Goal: Information Seeking & Learning: Learn about a topic

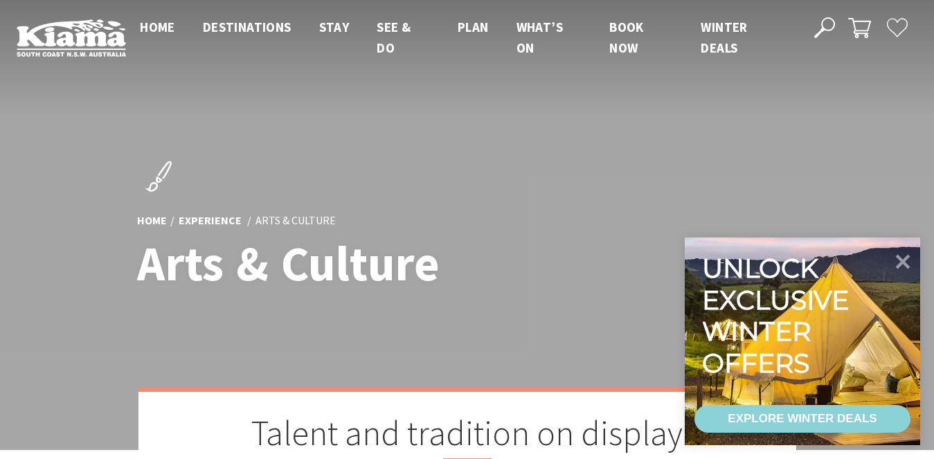
scroll to position [346, 0]
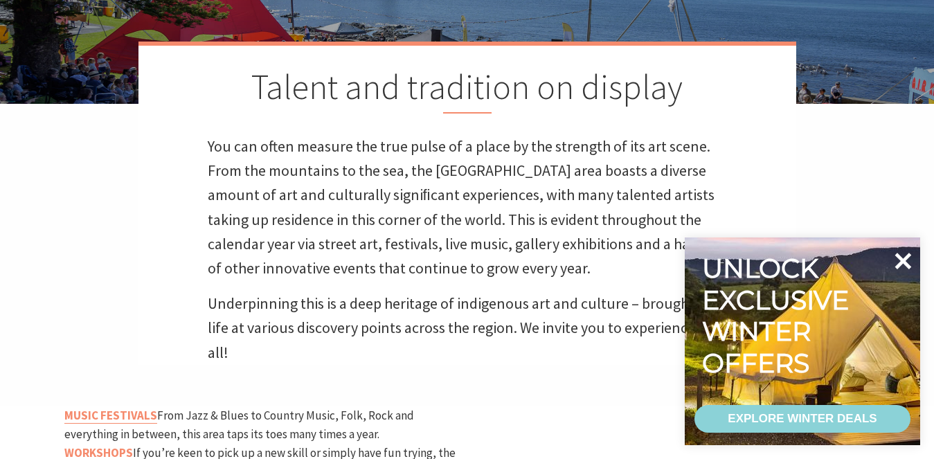
click at [897, 255] on icon at bounding box center [904, 261] width 17 height 17
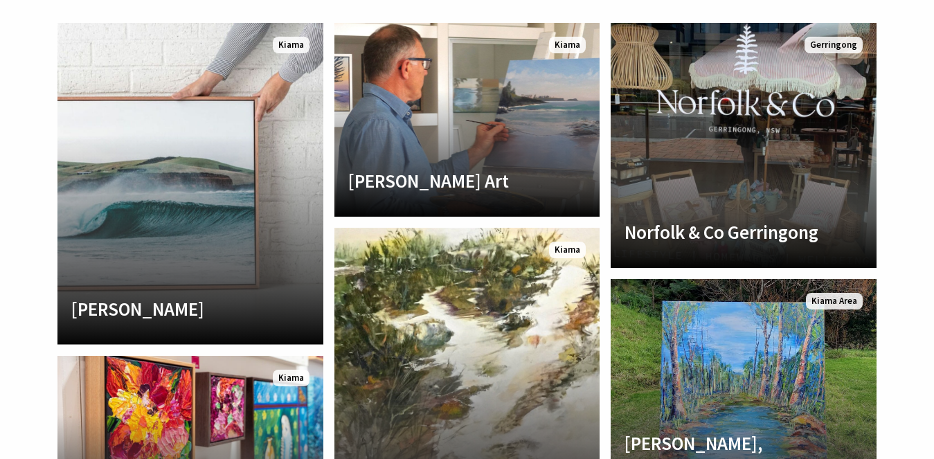
scroll to position [1385, 0]
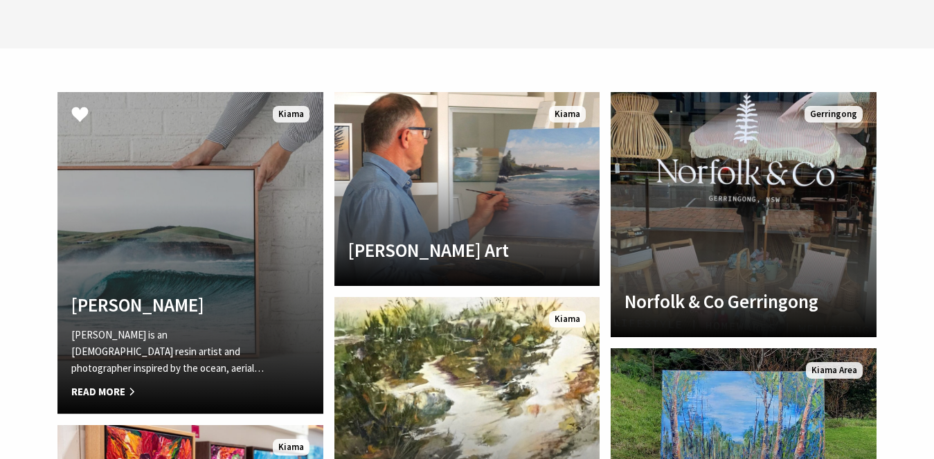
click at [222, 258] on link "Another Image Used Belinda Doyle Belinda Doyle is an Australian resin artist an…" at bounding box center [190, 253] width 266 height 322
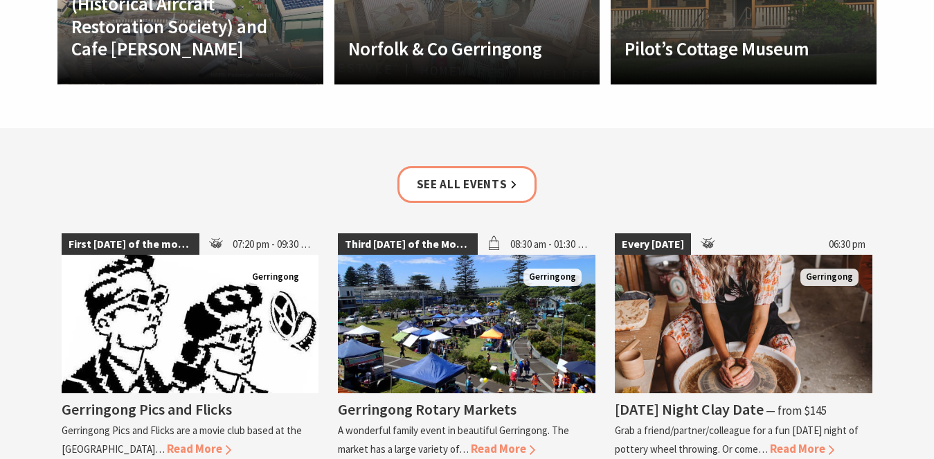
scroll to position [1870, 0]
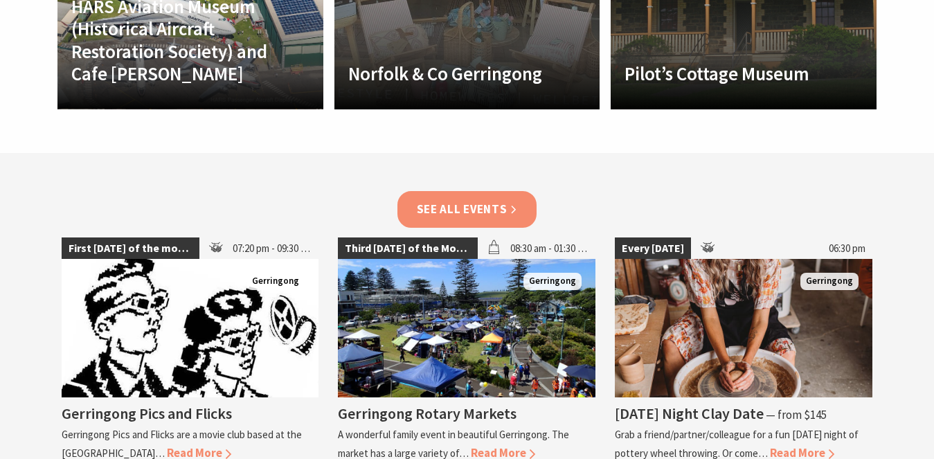
click at [506, 191] on link "See all Events" at bounding box center [468, 209] width 140 height 37
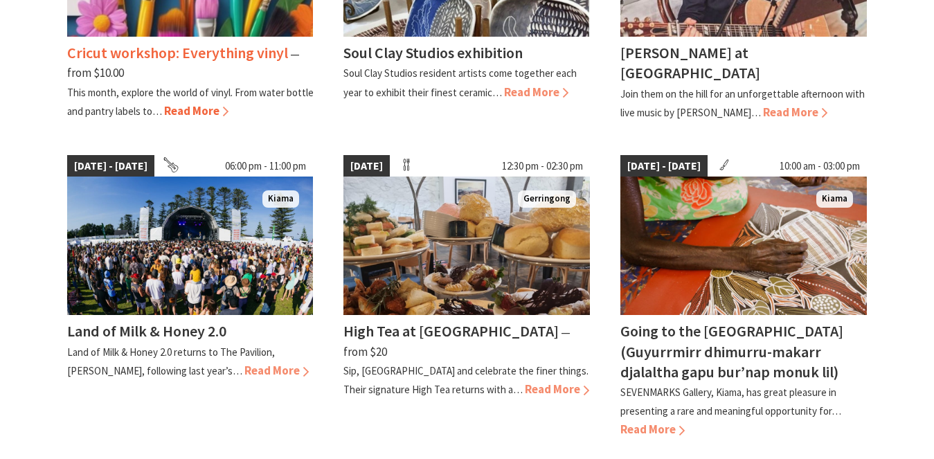
scroll to position [623, 0]
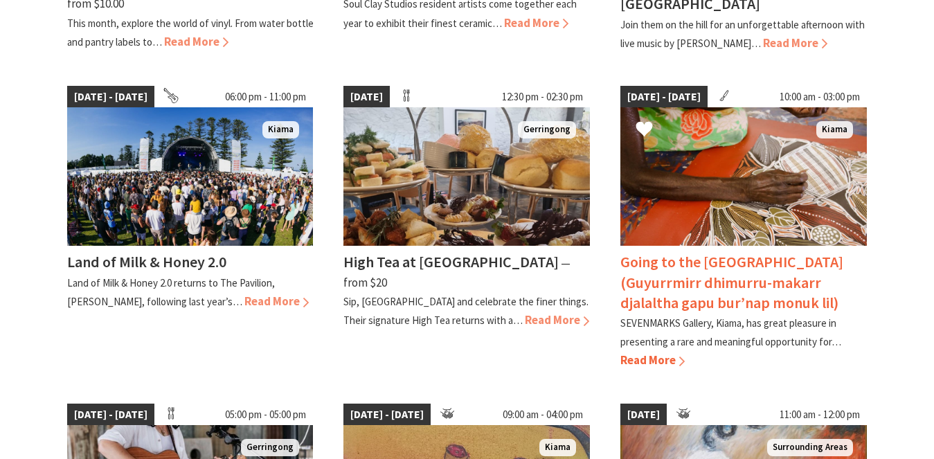
click at [657, 360] on span "Read More" at bounding box center [653, 360] width 64 height 15
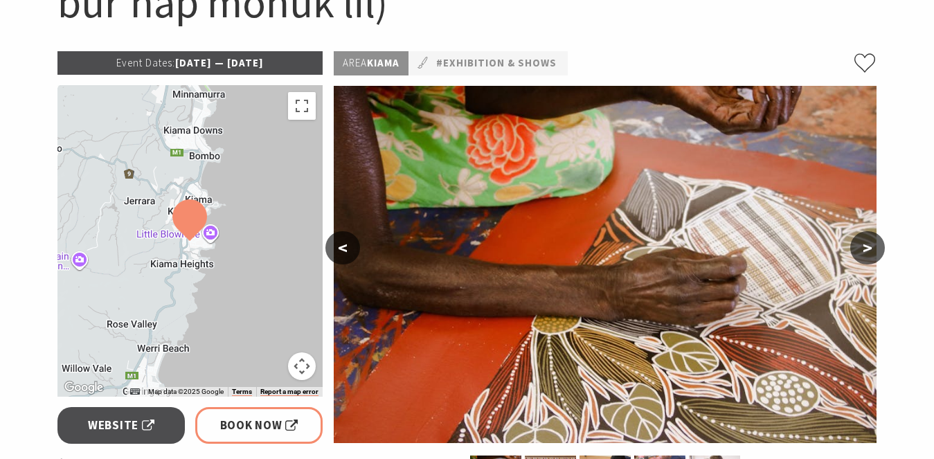
scroll to position [277, 0]
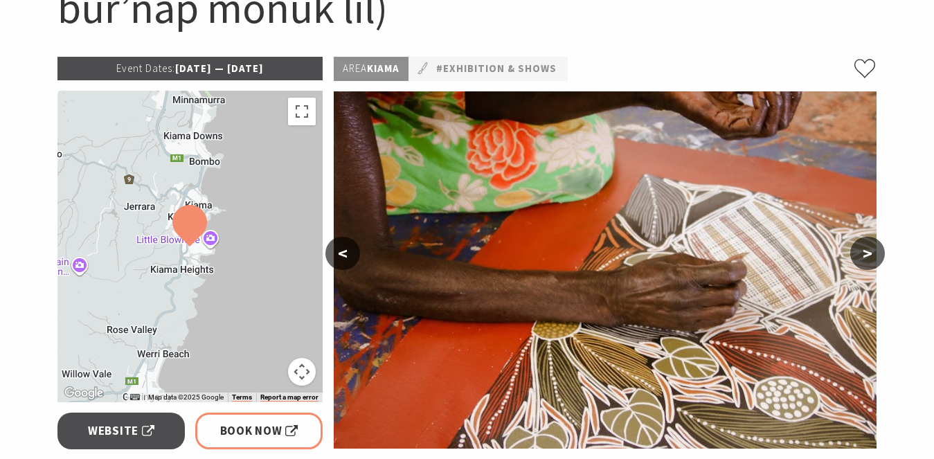
click at [271, 271] on div at bounding box center [190, 247] width 266 height 312
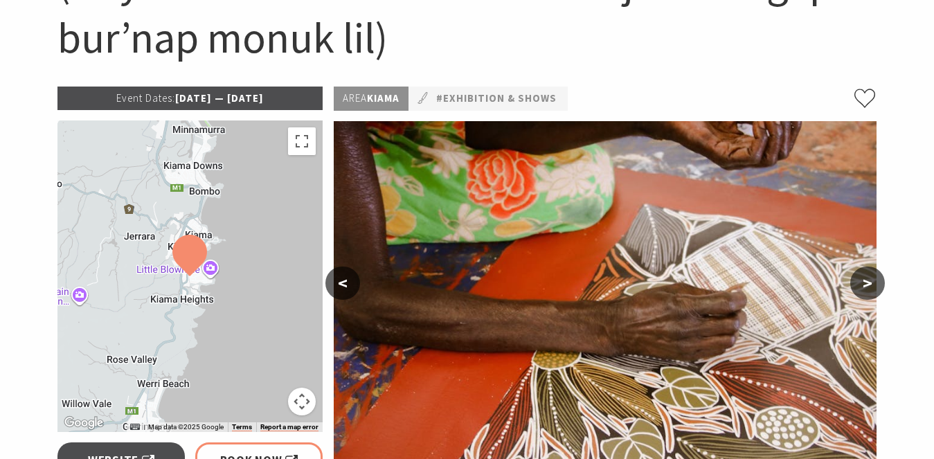
scroll to position [208, 0]
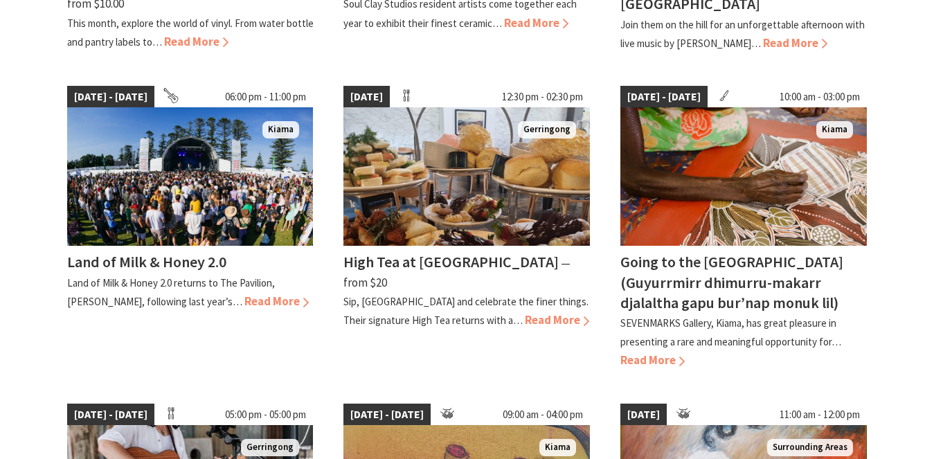
scroll to position [623, 0]
